Goal: Task Accomplishment & Management: Use online tool/utility

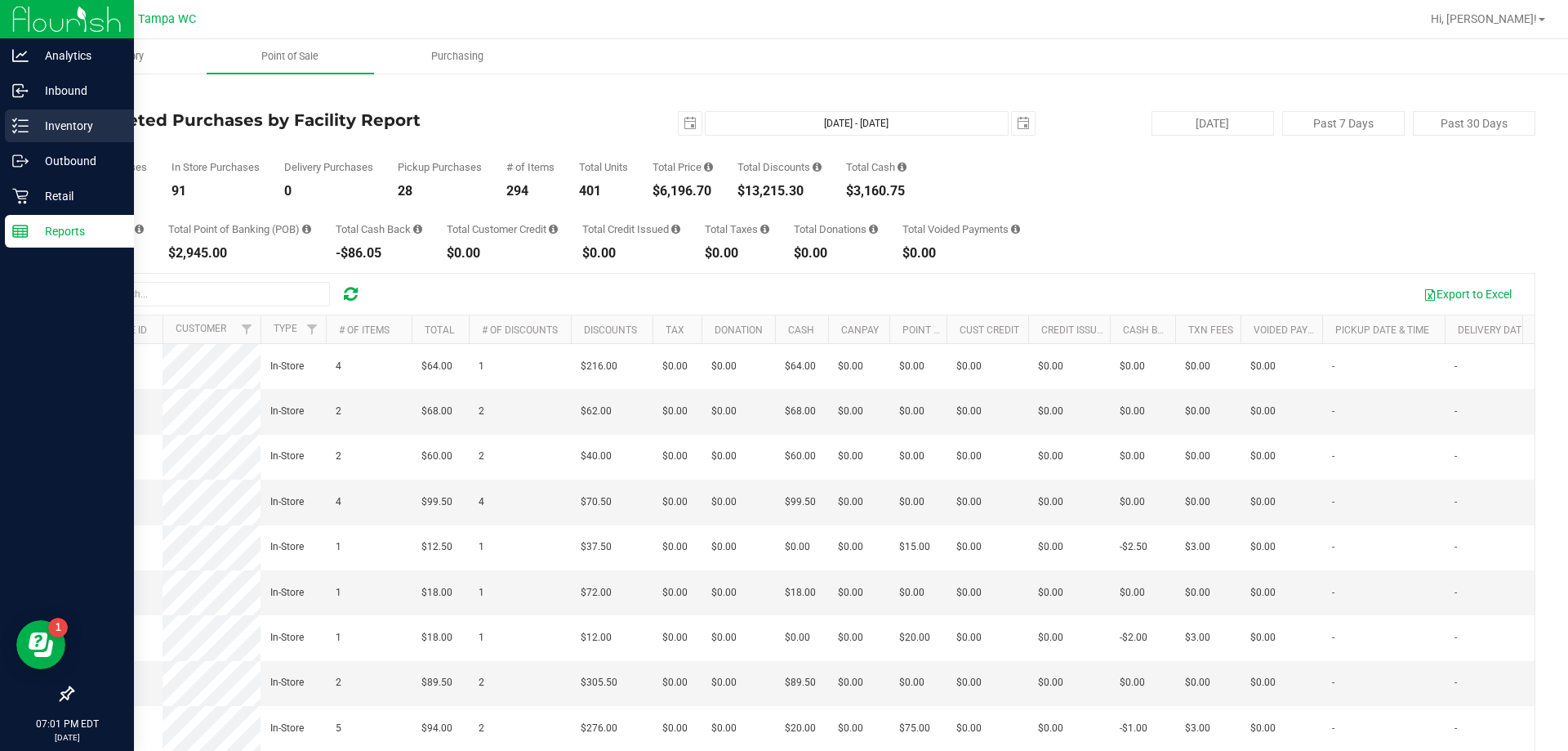
click at [81, 141] on div "Inventory" at bounding box center [69, 126] width 129 height 33
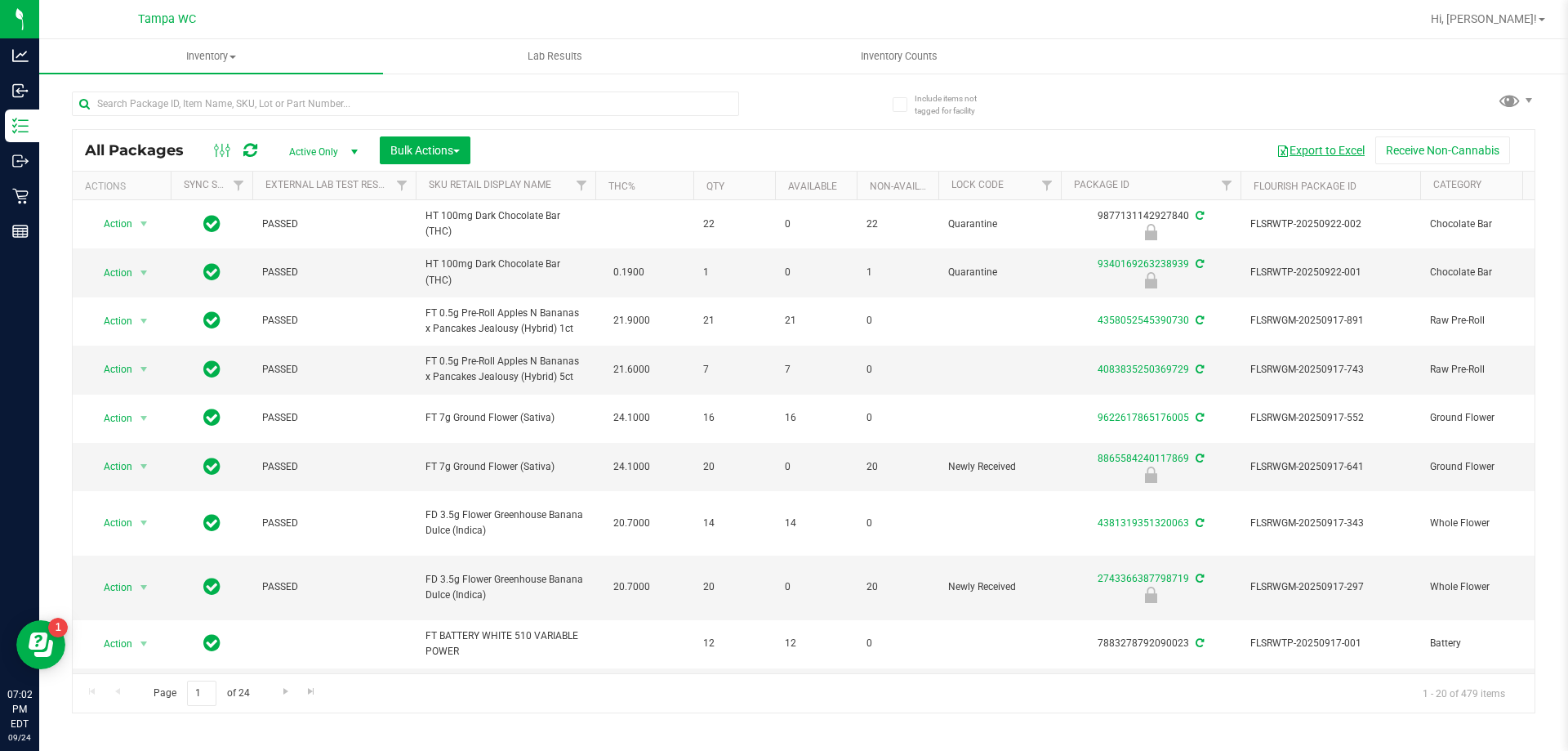
click at [1339, 154] on button "Export to Excel" at bounding box center [1321, 150] width 109 height 28
